Goal: Information Seeking & Learning: Learn about a topic

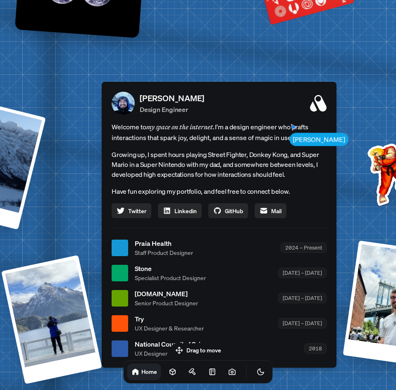
drag, startPoint x: 305, startPoint y: 69, endPoint x: 326, endPoint y: 101, distance: 38.4
click at [329, 101] on div "Andre Souza Design Engineer Welcome to my space on the internet. I'm a design e…" at bounding box center [219, 225] width 235 height 286
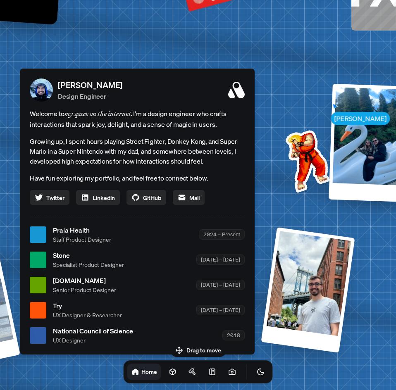
drag, startPoint x: 231, startPoint y: 69, endPoint x: 148, endPoint y: 43, distance: 86.5
click at [148, 43] on div "Andre Andre Souza Design Engineer Welcome to my space on the internet. I'm a de…" at bounding box center [139, 235] width 1236 height 1082
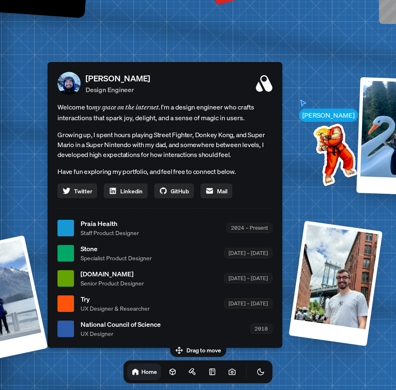
drag, startPoint x: 290, startPoint y: 159, endPoint x: 323, endPoint y: 152, distance: 33.1
click at [323, 152] on img at bounding box center [333, 152] width 83 height 83
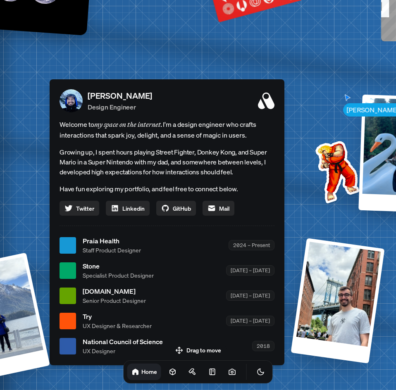
drag, startPoint x: 344, startPoint y: 85, endPoint x: 341, endPoint y: 103, distance: 18.8
click at [341, 103] on div "Andre Andre Souza Design Engineer Welcome to my space on the internet. I'm a de…" at bounding box center [169, 245] width 1236 height 1082
click at [342, 123] on div "Andre Andre Souza Design Engineer Welcome to my space on the internet. I'm a de…" at bounding box center [169, 245] width 1236 height 1082
click at [341, 133] on div "Andre Andre Souza Design Engineer Welcome to my space on the internet. I'm a de…" at bounding box center [169, 245] width 1236 height 1082
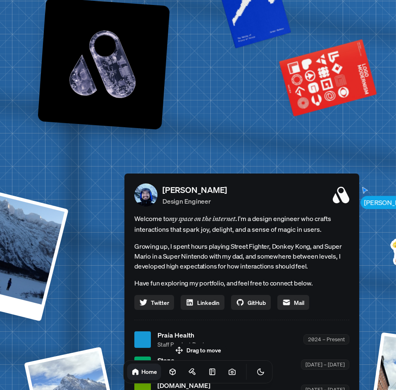
drag, startPoint x: 326, startPoint y: 176, endPoint x: 378, endPoint y: 270, distance: 107.6
click at [395, 0] on html "Andre Andre Souza Design Engineer Welcome to my space on the internet. I'm a de…" at bounding box center [198, 0] width 396 height 0
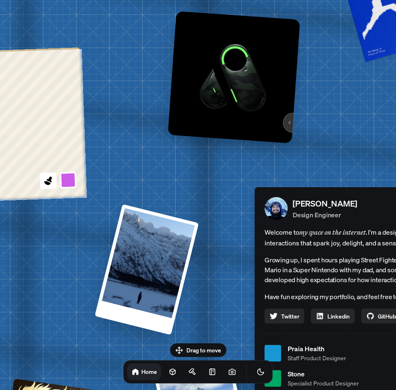
drag, startPoint x: 143, startPoint y: 110, endPoint x: 348, endPoint y: 114, distance: 204.4
click at [300, 113] on img at bounding box center [234, 77] width 132 height 132
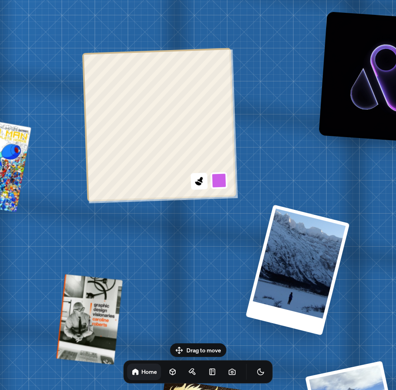
drag, startPoint x: 189, startPoint y: 112, endPoint x: 300, endPoint y: 110, distance: 111.5
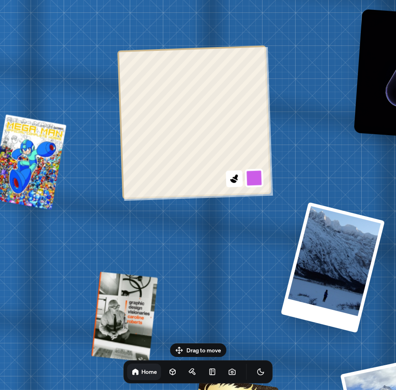
click at [249, 177] on button at bounding box center [253, 177] width 19 height 19
click at [236, 180] on icon at bounding box center [233, 178] width 11 height 11
click at [252, 138] on button at bounding box center [252, 138] width 19 height 19
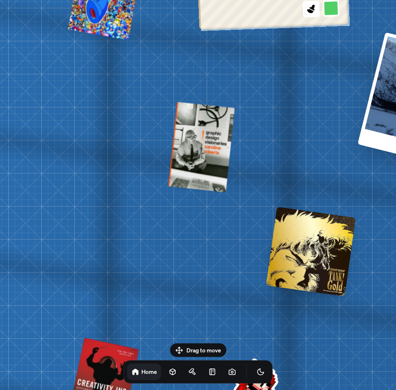
drag, startPoint x: 63, startPoint y: 124, endPoint x: 163, endPoint y: 121, distance: 99.6
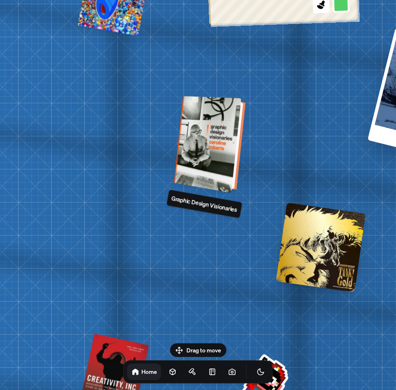
click at [228, 149] on div at bounding box center [210, 144] width 65 height 93
click at [224, 159] on div at bounding box center [210, 144] width 65 height 93
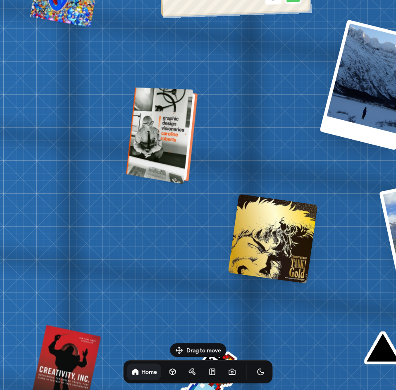
drag, startPoint x: 205, startPoint y: 153, endPoint x: 176, endPoint y: 151, distance: 29.0
click at [176, 151] on div at bounding box center [162, 135] width 65 height 93
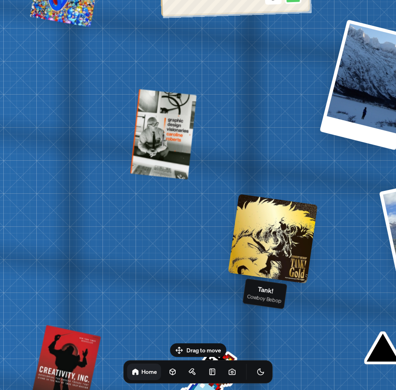
click at [273, 241] on div at bounding box center [273, 239] width 90 height 90
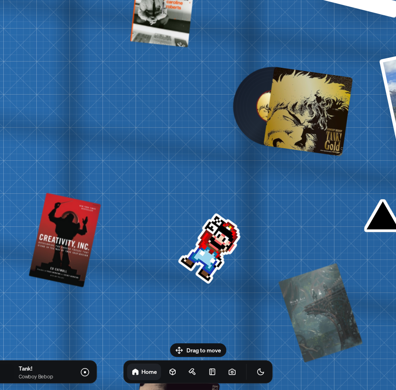
click at [202, 351] on div "Drag to move Tank! Cowboy Bebop Home" at bounding box center [198, 363] width 162 height 40
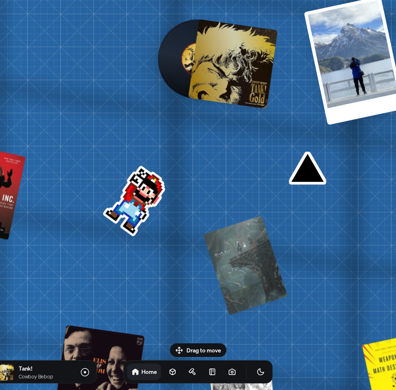
drag, startPoint x: 181, startPoint y: 282, endPoint x: 50, endPoint y: 221, distance: 144.1
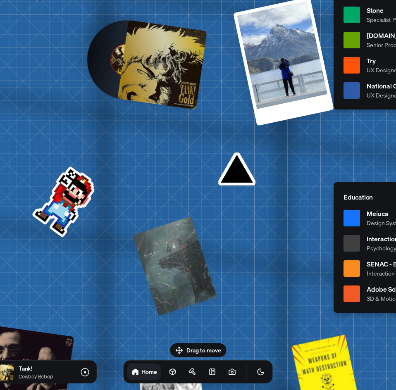
drag, startPoint x: 318, startPoint y: 277, endPoint x: 223, endPoint y: 266, distance: 96.0
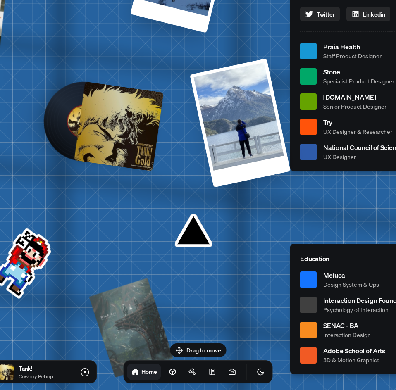
click at [119, 138] on div at bounding box center [119, 127] width 90 height 90
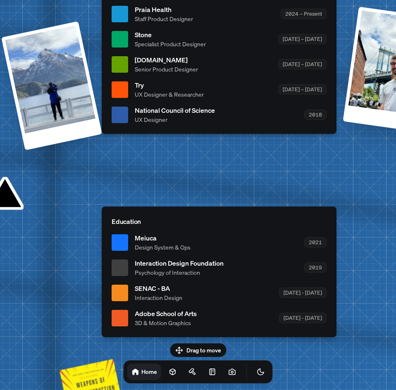
drag, startPoint x: 193, startPoint y: 234, endPoint x: 3, endPoint y: 198, distance: 193.7
click at [3, 198] on div "Andre Andre Souza Design Engineer Welcome to my space on the internet. I'm a de…" at bounding box center [221, 14] width 1236 height 1082
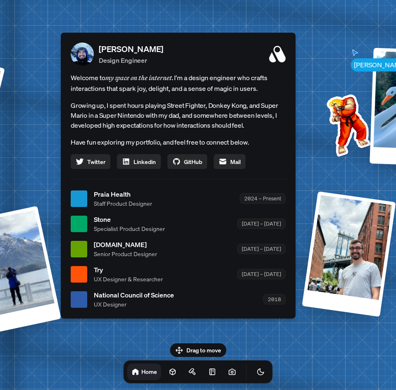
drag, startPoint x: 180, startPoint y: 164, endPoint x: 142, endPoint y: 347, distance: 187.4
click at [142, 0] on body "Andre Andre Souza Design Engineer Welcome to my space on the internet. I'm a de…" at bounding box center [198, 0] width 396 height 0
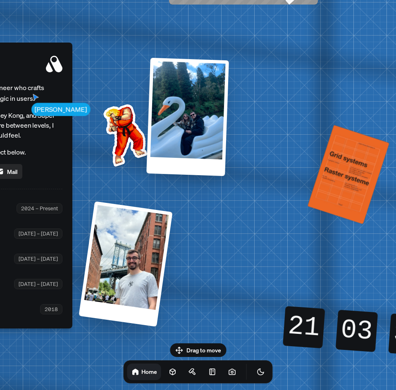
drag, startPoint x: 275, startPoint y: 60, endPoint x: 45, endPoint y: 72, distance: 229.5
click at [46, 71] on icon at bounding box center [54, 64] width 17 height 17
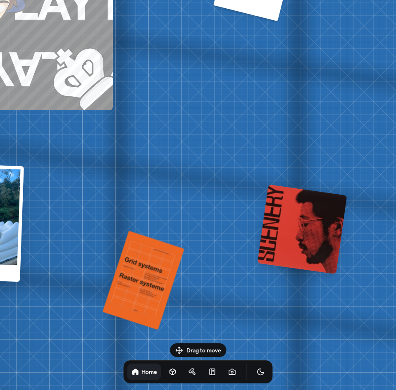
drag, startPoint x: 301, startPoint y: 68, endPoint x: 144, endPoint y: 178, distance: 192.0
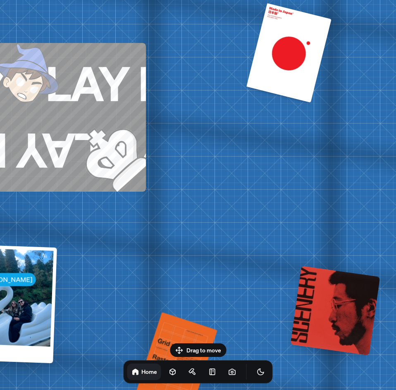
drag, startPoint x: 160, startPoint y: 173, endPoint x: 219, endPoint y: 274, distance: 116.2
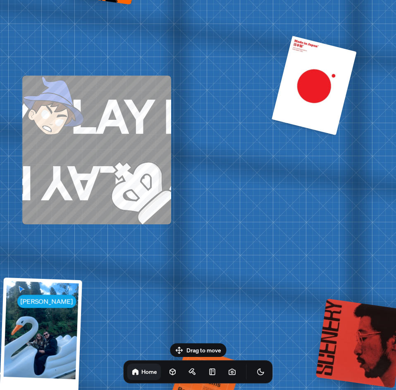
click at [104, 135] on img at bounding box center [124, 176] width 92 height 96
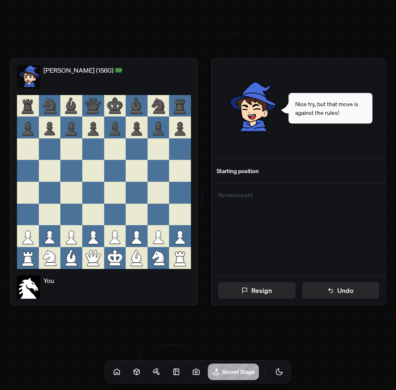
click at [110, 237] on icon at bounding box center [115, 236] width 22 height 22
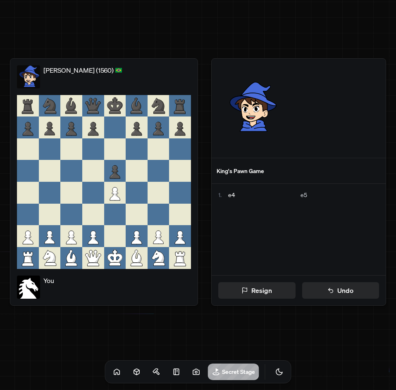
click at [141, 261] on icon at bounding box center [137, 258] width 22 height 22
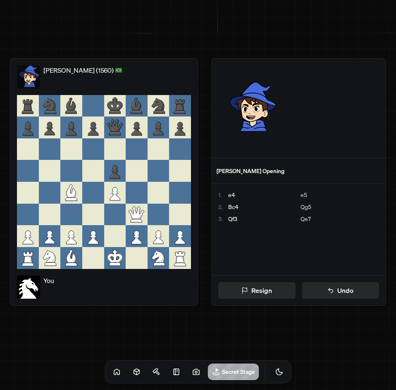
click at [116, 193] on icon at bounding box center [117, 193] width 2 height 2
drag, startPoint x: 156, startPoint y: 261, endPoint x: 162, endPoint y: 237, distance: 24.6
click at [156, 260] on icon at bounding box center [158, 256] width 12 height 13
click at [180, 216] on icon at bounding box center [179, 212] width 12 height 13
click at [141, 218] on icon at bounding box center [137, 215] width 22 height 22
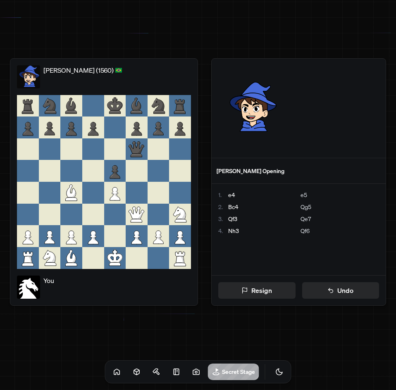
drag, startPoint x: 141, startPoint y: 218, endPoint x: 154, endPoint y: 206, distance: 18.7
click at [154, 206] on div at bounding box center [104, 215] width 174 height 22
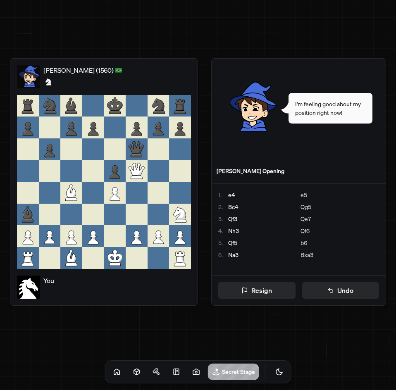
click at [50, 236] on icon at bounding box center [50, 237] width 10 height 13
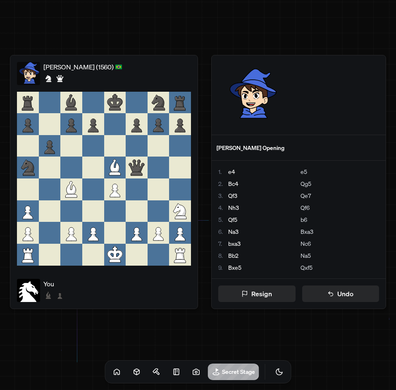
click at [119, 188] on icon at bounding box center [115, 189] width 22 height 22
drag, startPoint x: 119, startPoint y: 188, endPoint x: 114, endPoint y: 195, distance: 8.4
click at [114, 195] on icon at bounding box center [115, 189] width 22 height 22
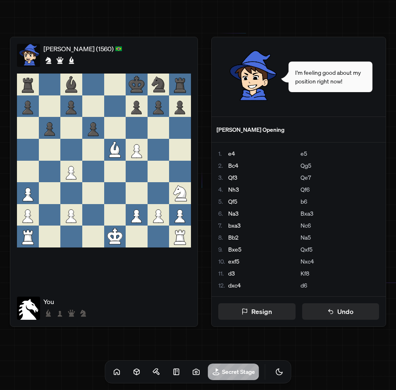
click at [114, 154] on icon at bounding box center [115, 155] width 12 height 3
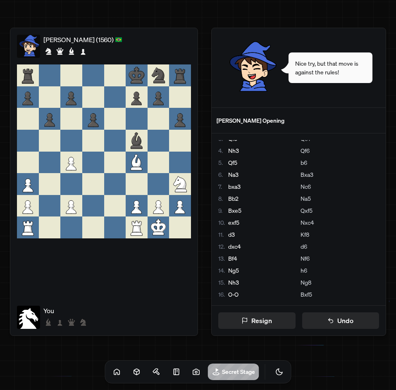
click at [74, 168] on icon at bounding box center [71, 163] width 10 height 13
click at [31, 183] on icon at bounding box center [28, 184] width 22 height 22
drag, startPoint x: 31, startPoint y: 183, endPoint x: 31, endPoint y: 170, distance: 13.6
click at [31, 170] on div at bounding box center [104, 151] width 174 height 174
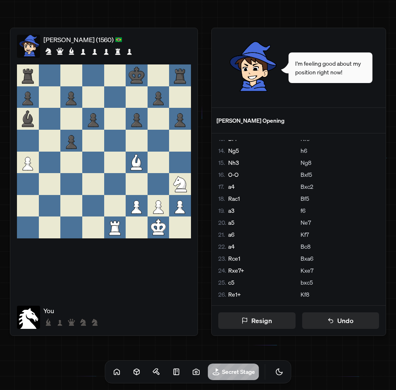
click at [135, 163] on icon at bounding box center [136, 160] width 9 height 13
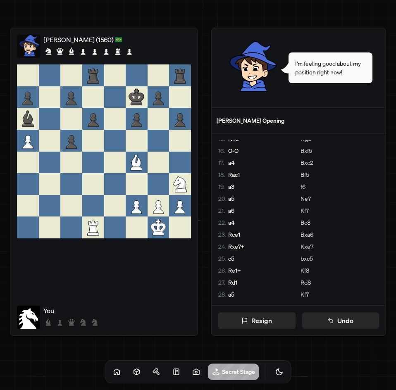
click at [179, 184] on icon at bounding box center [179, 182] width 12 height 13
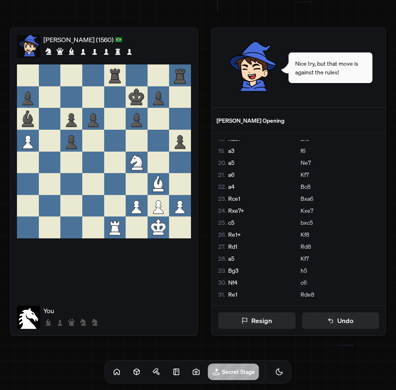
click at [138, 105] on icon at bounding box center [137, 97] width 22 height 22
click at [277, 320] on button "Resign" at bounding box center [256, 320] width 77 height 17
click at [253, 320] on button "Resign" at bounding box center [256, 320] width 77 height 17
click at [251, 319] on button "Resign" at bounding box center [256, 320] width 77 height 17
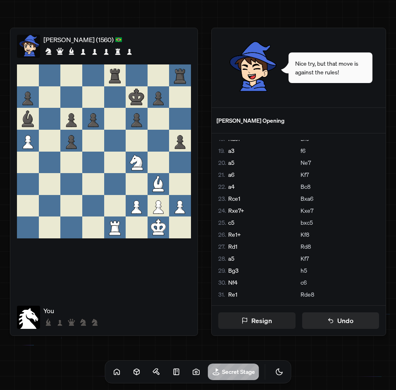
click at [251, 319] on button "Resign" at bounding box center [256, 320] width 77 height 17
click at [332, 317] on icon at bounding box center [330, 320] width 7 height 7
click at [331, 318] on icon at bounding box center [330, 320] width 7 height 7
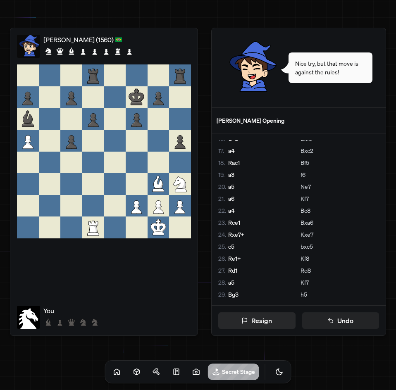
click at [331, 318] on icon at bounding box center [330, 320] width 7 height 7
drag, startPoint x: 331, startPoint y: 318, endPoint x: 296, endPoint y: 328, distance: 36.7
click at [329, 319] on icon at bounding box center [330, 320] width 7 height 7
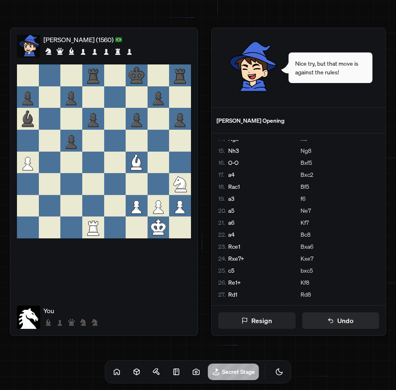
click at [251, 323] on button "Resign" at bounding box center [256, 320] width 77 height 17
drag, startPoint x: 251, startPoint y: 323, endPoint x: 247, endPoint y: 315, distance: 9.4
click at [251, 323] on button "Resign" at bounding box center [256, 320] width 77 height 17
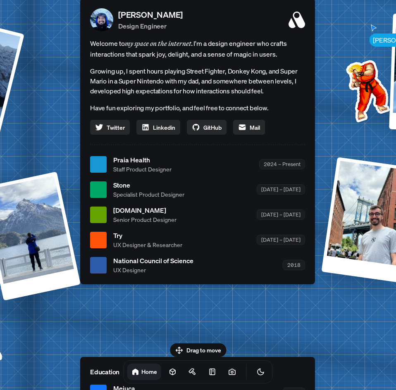
drag, startPoint x: 63, startPoint y: 143, endPoint x: 52, endPoint y: 23, distance: 120.6
click at [55, 41] on div "[PERSON_NAME] [PERSON_NAME] Design Engineer Welcome to my space on the internet…" at bounding box center [199, 164] width 1236 height 1082
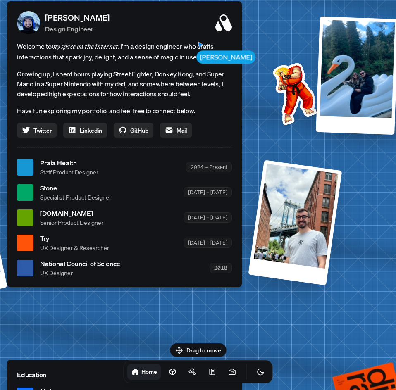
drag, startPoint x: 260, startPoint y: 298, endPoint x: 193, endPoint y: 398, distance: 120.8
click at [193, 0] on html "[PERSON_NAME] [PERSON_NAME] Design Engineer Welcome to my space on the internet…" at bounding box center [198, 0] width 396 height 0
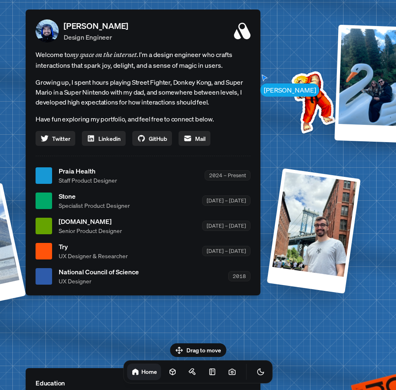
drag, startPoint x: 213, startPoint y: 62, endPoint x: 223, endPoint y: 67, distance: 10.5
click at [221, 66] on span "Welcome to my space on the internet. I'm a design engineer who crafts interacti…" at bounding box center [143, 59] width 215 height 21
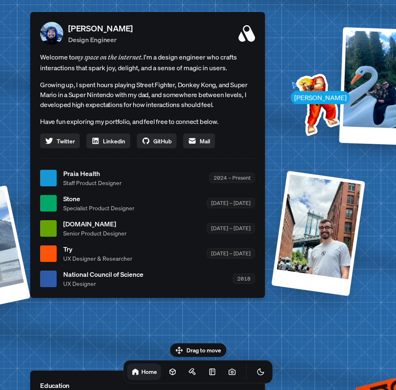
click at [296, 92] on img at bounding box center [315, 102] width 83 height 83
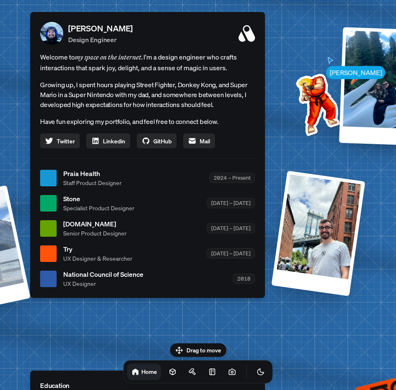
click at [331, 68] on img at bounding box center [315, 102] width 83 height 83
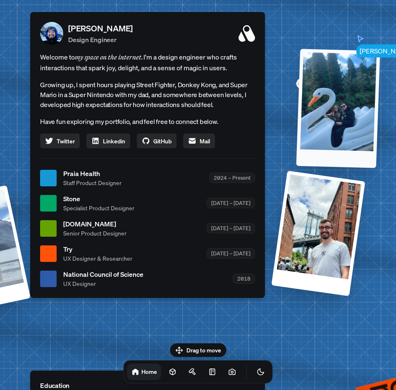
drag, startPoint x: 358, startPoint y: 50, endPoint x: 319, endPoint y: 73, distance: 45.9
click at [319, 73] on div at bounding box center [338, 108] width 84 height 119
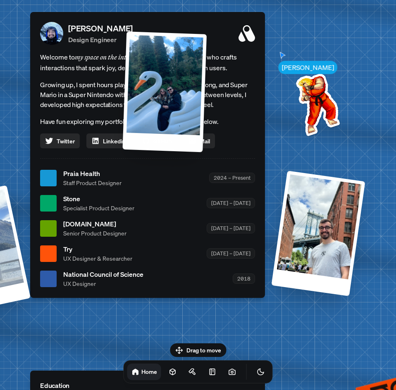
drag, startPoint x: 363, startPoint y: 122, endPoint x: -7, endPoint y: 134, distance: 370.2
click at [0, 0] on html "[PERSON_NAME] [PERSON_NAME] Design Engineer Welcome to my space on the internet…" at bounding box center [198, 0] width 396 height 0
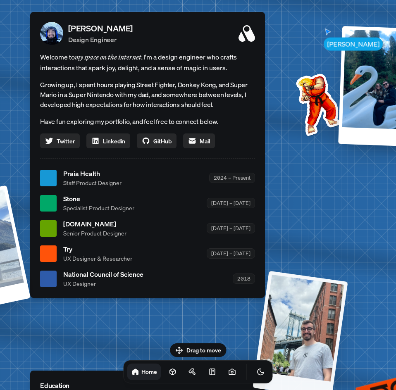
drag, startPoint x: 334, startPoint y: 222, endPoint x: 354, endPoint y: 315, distance: 95.4
click at [347, 315] on div at bounding box center [299, 335] width 95 height 128
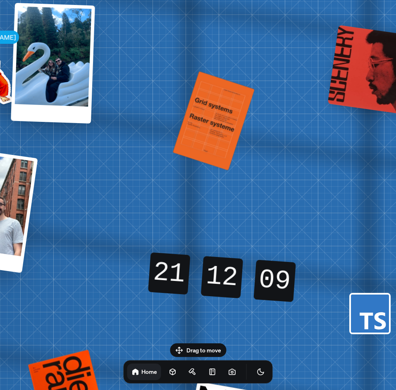
drag, startPoint x: 377, startPoint y: 306, endPoint x: 64, endPoint y: 277, distance: 314.7
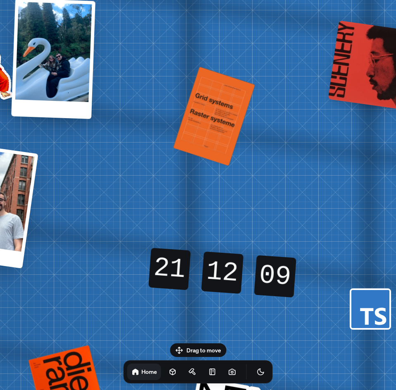
drag, startPoint x: 173, startPoint y: 278, endPoint x: 176, endPoint y: 265, distance: 13.3
click at [176, 265] on div "21" at bounding box center [169, 269] width 42 height 42
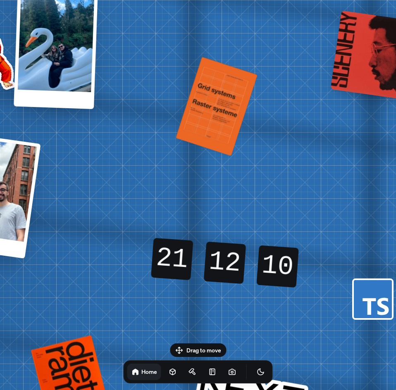
click at [353, 289] on icon at bounding box center [372, 298] width 41 height 41
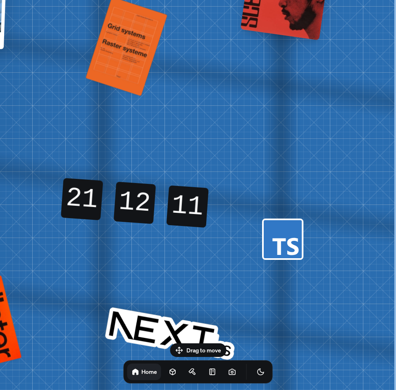
drag, startPoint x: 364, startPoint y: 291, endPoint x: 137, endPoint y: 230, distance: 235.5
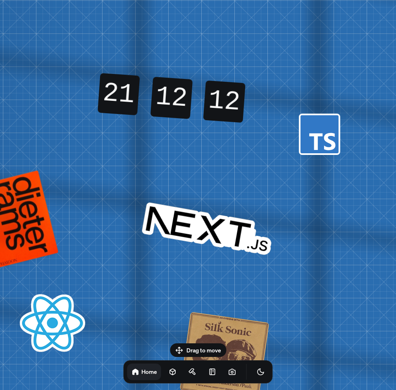
drag, startPoint x: 243, startPoint y: 308, endPoint x: 278, endPoint y: 205, distance: 109.6
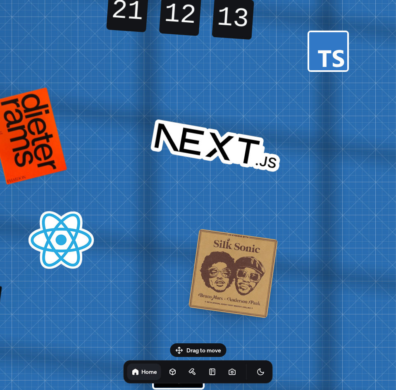
drag, startPoint x: 183, startPoint y: 285, endPoint x: 180, endPoint y: 190, distance: 95.4
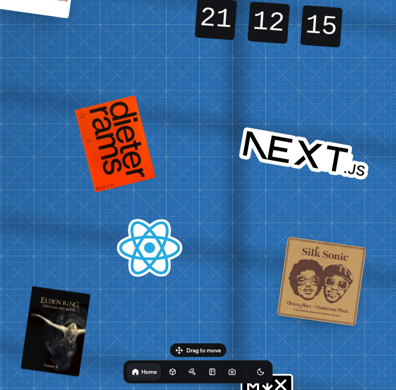
drag, startPoint x: 168, startPoint y: 137, endPoint x: 292, endPoint y: 153, distance: 124.9
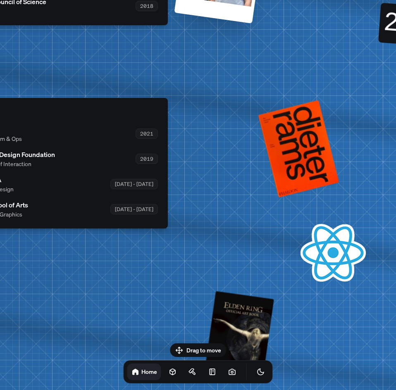
drag, startPoint x: 107, startPoint y: 233, endPoint x: 302, endPoint y: 248, distance: 195.9
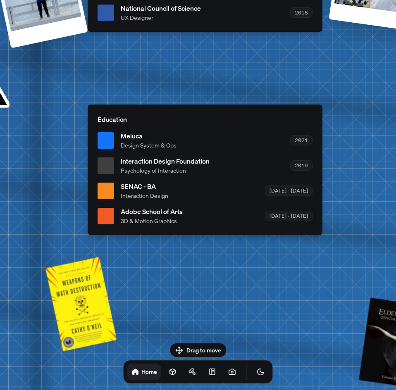
drag, startPoint x: 115, startPoint y: 261, endPoint x: 195, endPoint y: 239, distance: 83.2
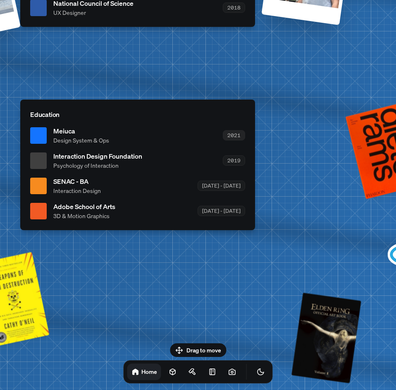
drag, startPoint x: 283, startPoint y: 130, endPoint x: 232, endPoint y: 133, distance: 51.3
click at [232, 133] on div "2021" at bounding box center [234, 135] width 22 height 10
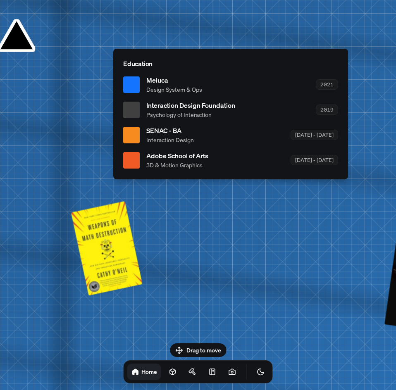
drag, startPoint x: 98, startPoint y: 273, endPoint x: 199, endPoint y: 221, distance: 113.2
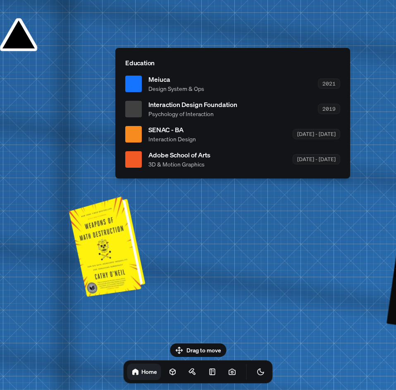
click at [116, 243] on div at bounding box center [109, 245] width 70 height 96
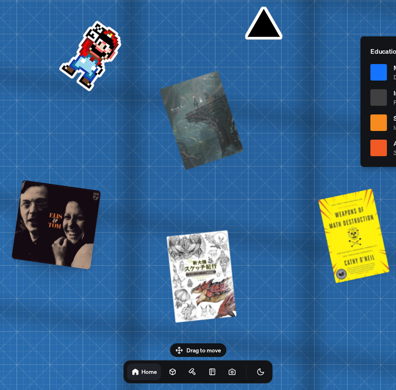
drag, startPoint x: 94, startPoint y: 289, endPoint x: 326, endPoint y: 272, distance: 232.7
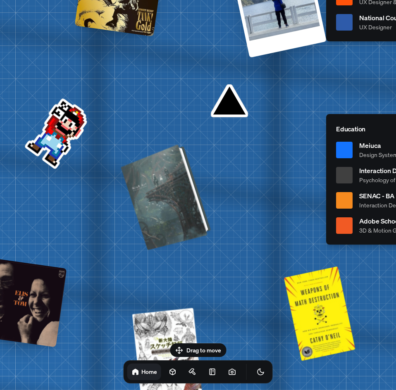
drag, startPoint x: 202, startPoint y: 133, endPoint x: 144, endPoint y: 259, distance: 139.0
click at [144, 247] on div at bounding box center [167, 196] width 84 height 102
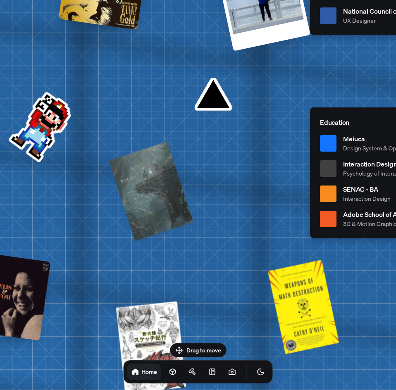
drag, startPoint x: 243, startPoint y: 213, endPoint x: 213, endPoint y: 110, distance: 107.7
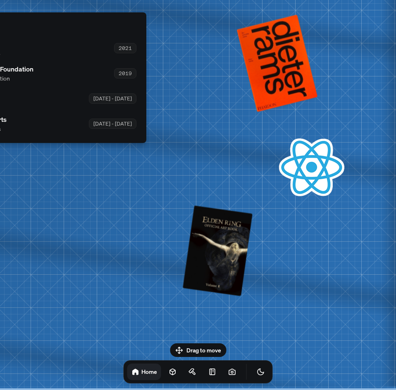
drag, startPoint x: 212, startPoint y: 329, endPoint x: -237, endPoint y: 149, distance: 484.5
click at [0, 0] on html "[PERSON_NAME] [PERSON_NAME] Design Engineer Welcome to my space on the internet…" at bounding box center [198, 0] width 396 height 0
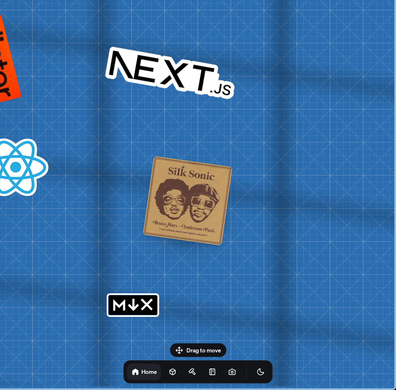
drag, startPoint x: 273, startPoint y: 237, endPoint x: -66, endPoint y: 124, distance: 356.9
click at [0, 0] on html "[PERSON_NAME] [PERSON_NAME] Design Engineer Welcome to my space on the internet…" at bounding box center [198, 0] width 396 height 0
click at [136, 309] on rect "MDX" at bounding box center [133, 305] width 48 height 20
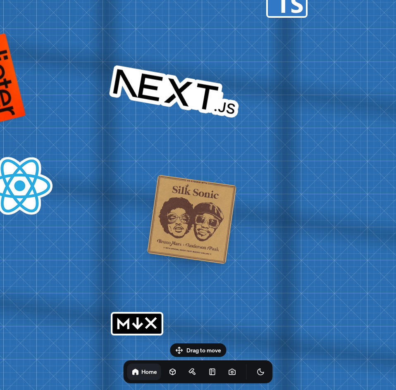
drag, startPoint x: 271, startPoint y: 133, endPoint x: 290, endPoint y: 214, distance: 83.0
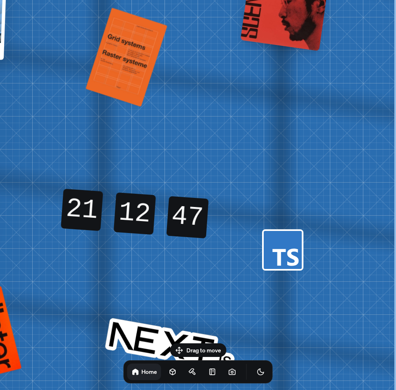
drag, startPoint x: 299, startPoint y: 135, endPoint x: 224, endPoint y: 257, distance: 143.7
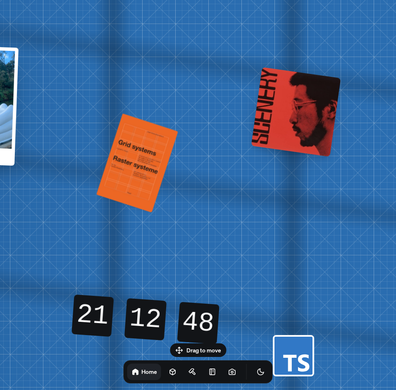
drag, startPoint x: 175, startPoint y: 110, endPoint x: 173, endPoint y: 265, distance: 155.3
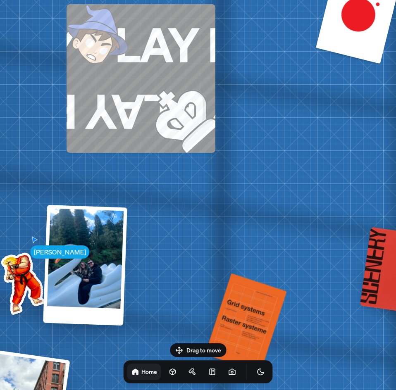
drag, startPoint x: 143, startPoint y: 83, endPoint x: 276, endPoint y: 204, distance: 180.1
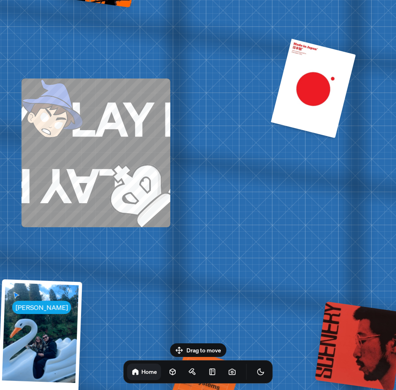
drag, startPoint x: 350, startPoint y: 131, endPoint x: 180, endPoint y: 179, distance: 175.8
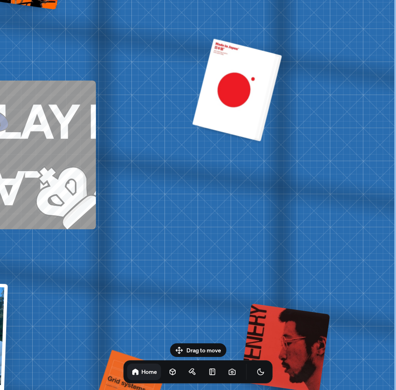
click at [235, 93] on div at bounding box center [236, 89] width 83 height 101
click at [230, 104] on div at bounding box center [236, 89] width 83 height 101
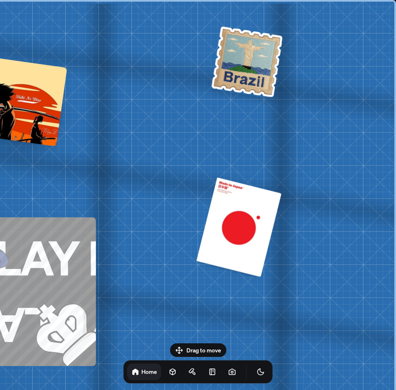
drag, startPoint x: 291, startPoint y: 152, endPoint x: 225, endPoint y: 161, distance: 66.7
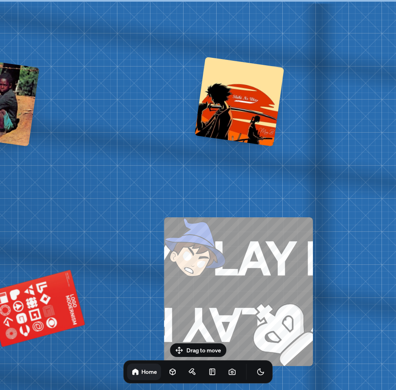
drag, startPoint x: 162, startPoint y: 140, endPoint x: 381, endPoint y: 172, distance: 221.2
click at [395, 0] on html "[PERSON_NAME] [PERSON_NAME] Design Engineer Welcome to my space on the internet…" at bounding box center [198, 0] width 396 height 0
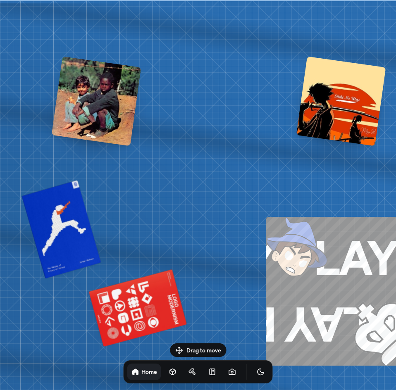
drag, startPoint x: 43, startPoint y: 147, endPoint x: 175, endPoint y: 145, distance: 131.3
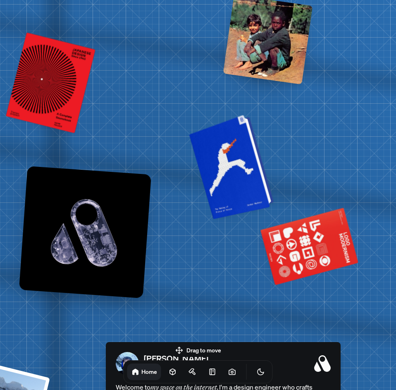
drag, startPoint x: 160, startPoint y: 158, endPoint x: 247, endPoint y: 164, distance: 87.0
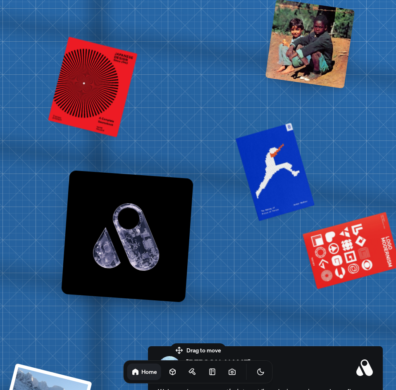
drag, startPoint x: 101, startPoint y: 128, endPoint x: 176, endPoint y: 132, distance: 75.6
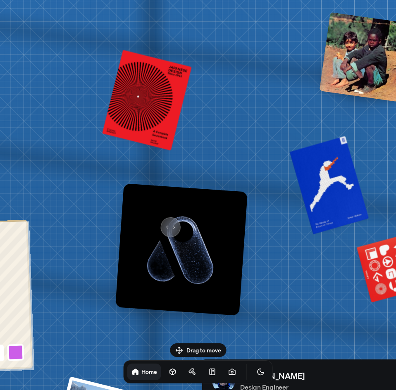
drag, startPoint x: 140, startPoint y: 216, endPoint x: 166, endPoint y: 224, distance: 26.9
click at [166, 224] on img at bounding box center [181, 249] width 132 height 132
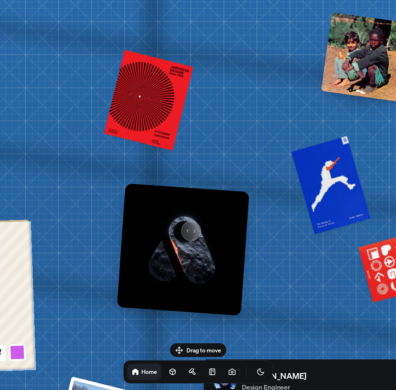
drag, startPoint x: 197, startPoint y: 229, endPoint x: 185, endPoint y: 226, distance: 11.5
click at [185, 226] on img at bounding box center [183, 249] width 132 height 132
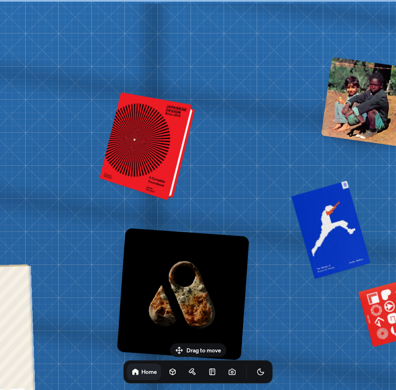
click at [161, 147] on div at bounding box center [148, 147] width 89 height 104
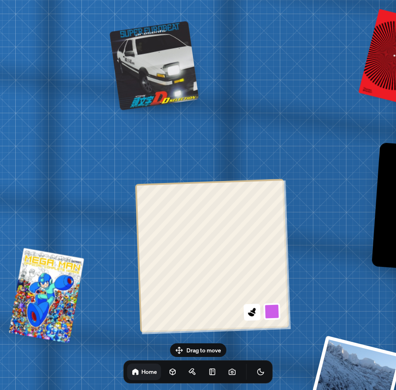
drag, startPoint x: 58, startPoint y: 161, endPoint x: 313, endPoint y: 76, distance: 268.3
click at [258, 313] on button at bounding box center [251, 312] width 19 height 19
click at [272, 312] on button at bounding box center [271, 311] width 19 height 19
click at [275, 288] on button at bounding box center [270, 291] width 19 height 19
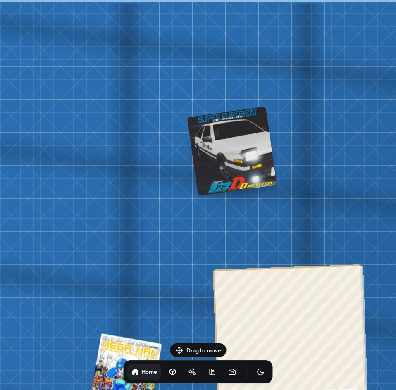
drag, startPoint x: 259, startPoint y: 171, endPoint x: 214, endPoint y: 179, distance: 46.2
click at [214, 179] on div at bounding box center [232, 152] width 90 height 90
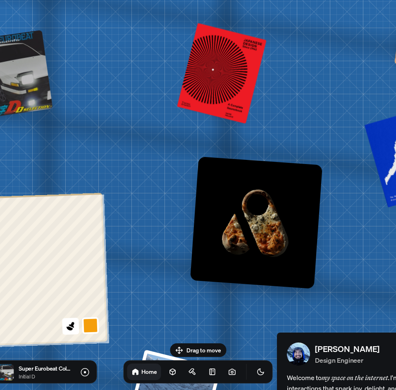
drag, startPoint x: 322, startPoint y: 201, endPoint x: 108, endPoint y: 131, distance: 225.5
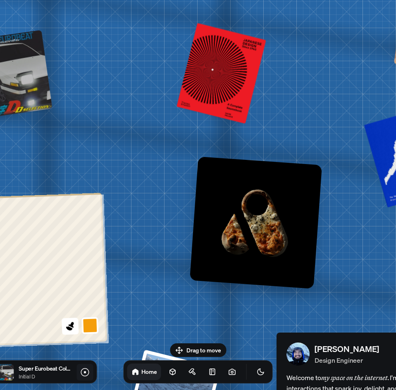
click at [82, 373] on icon at bounding box center [85, 372] width 10 height 10
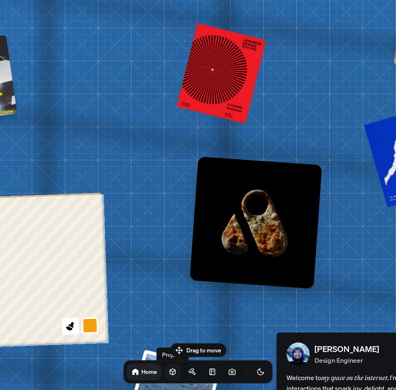
click at [168, 372] on icon at bounding box center [172, 372] width 8 height 8
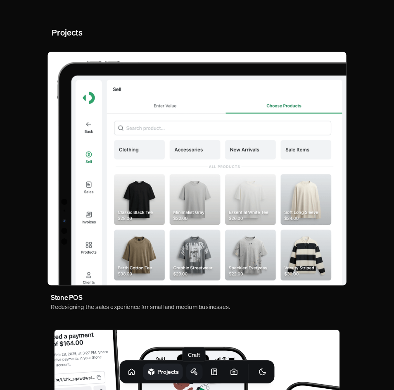
click at [190, 371] on icon at bounding box center [194, 372] width 8 height 8
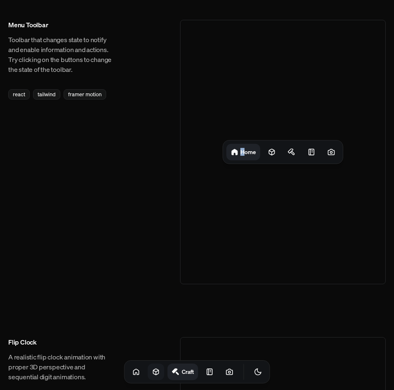
drag, startPoint x: 239, startPoint y: 152, endPoint x: 246, endPoint y: 168, distance: 18.1
click at [246, 168] on div "Home" at bounding box center [283, 152] width 206 height 264
drag, startPoint x: 13, startPoint y: 95, endPoint x: 25, endPoint y: 96, distance: 12.5
click at [24, 96] on div "react" at bounding box center [18, 94] width 21 height 10
click at [26, 96] on div "react" at bounding box center [18, 94] width 21 height 10
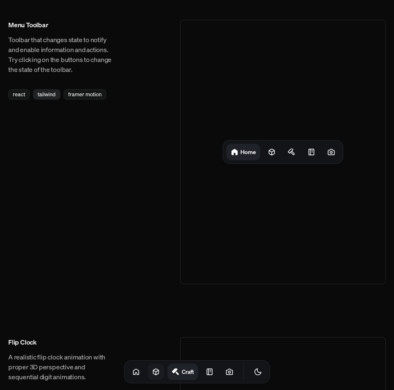
click at [47, 95] on div "tailwind" at bounding box center [46, 94] width 27 height 10
click at [90, 95] on div "framer motion" at bounding box center [85, 94] width 43 height 10
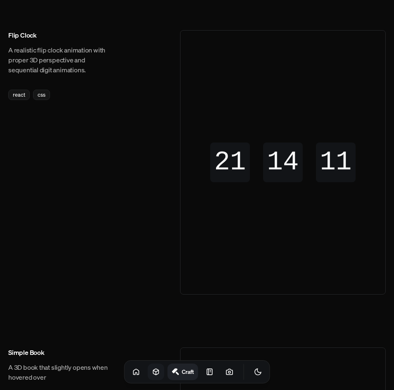
scroll to position [289, 0]
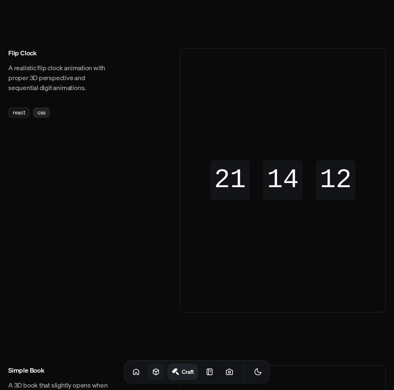
click at [45, 111] on div "css" at bounding box center [41, 112] width 17 height 10
click at [24, 112] on div "react" at bounding box center [18, 112] width 21 height 10
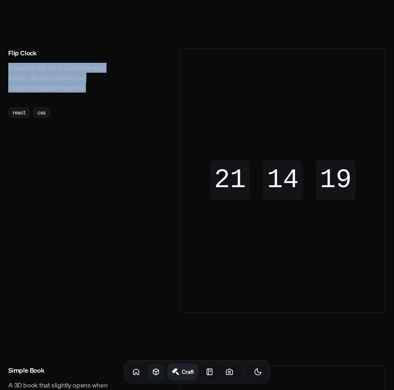
drag, startPoint x: 9, startPoint y: 66, endPoint x: 95, endPoint y: 96, distance: 90.8
click at [95, 96] on div "Flip Clock A realistic flip clock animation with proper 3D perspective and sequ…" at bounding box center [61, 83] width 106 height 70
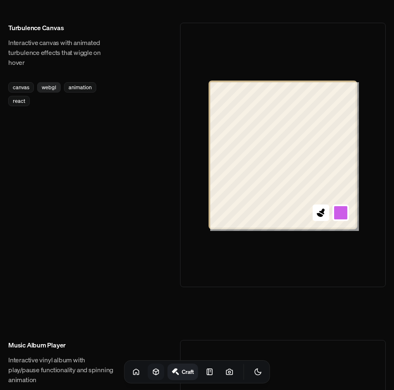
scroll to position [950, 0]
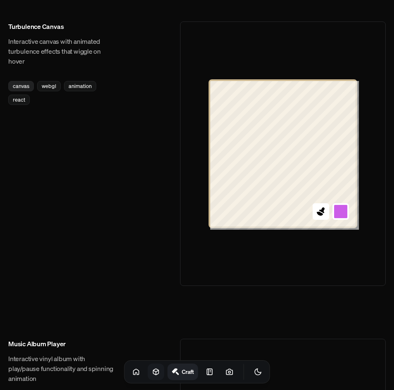
click at [25, 88] on div "canvas" at bounding box center [21, 86] width 26 height 10
click at [16, 26] on h3 "Turbulence Canvas" at bounding box center [61, 26] width 106 height 10
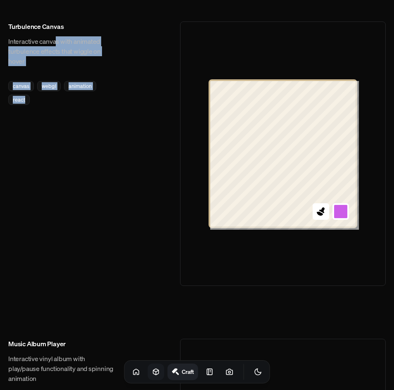
drag, startPoint x: 109, startPoint y: 77, endPoint x: 199, endPoint y: 181, distance: 138.1
click at [182, 153] on div "Turbulence Canvas Interactive canvas with animated turbulence effects that wigg…" at bounding box center [196, 153] width 377 height 264
click at [221, 370] on link at bounding box center [229, 371] width 17 height 17
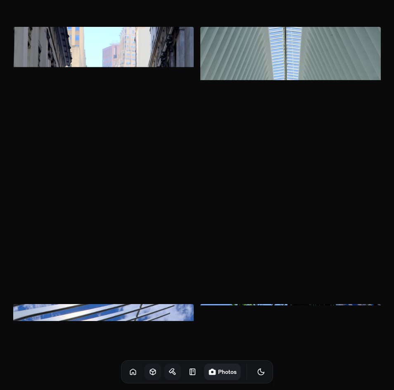
scroll to position [2230, 0]
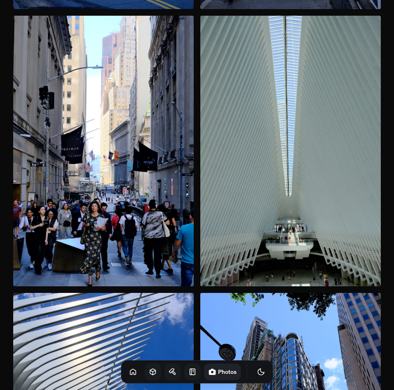
click at [188, 375] on icon at bounding box center [192, 372] width 8 height 8
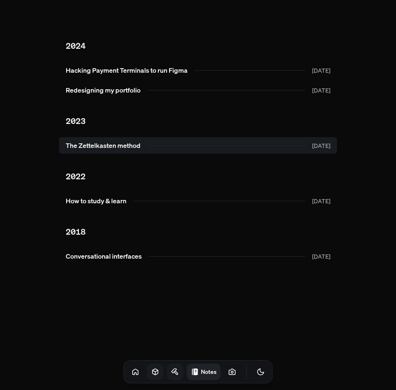
click at [104, 144] on link "The Zettelkasten method [DATE]" at bounding box center [197, 145] width 277 height 17
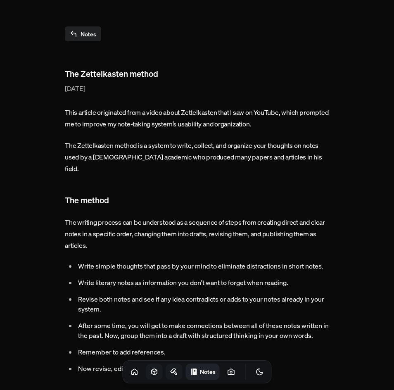
click at [80, 33] on link "Notes" at bounding box center [83, 33] width 36 height 15
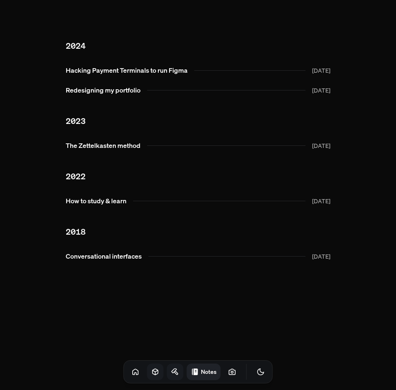
click at [0, 0] on icon "Toggle Audio" at bounding box center [0, 0] width 0 height 0
